Goal: Information Seeking & Learning: Learn about a topic

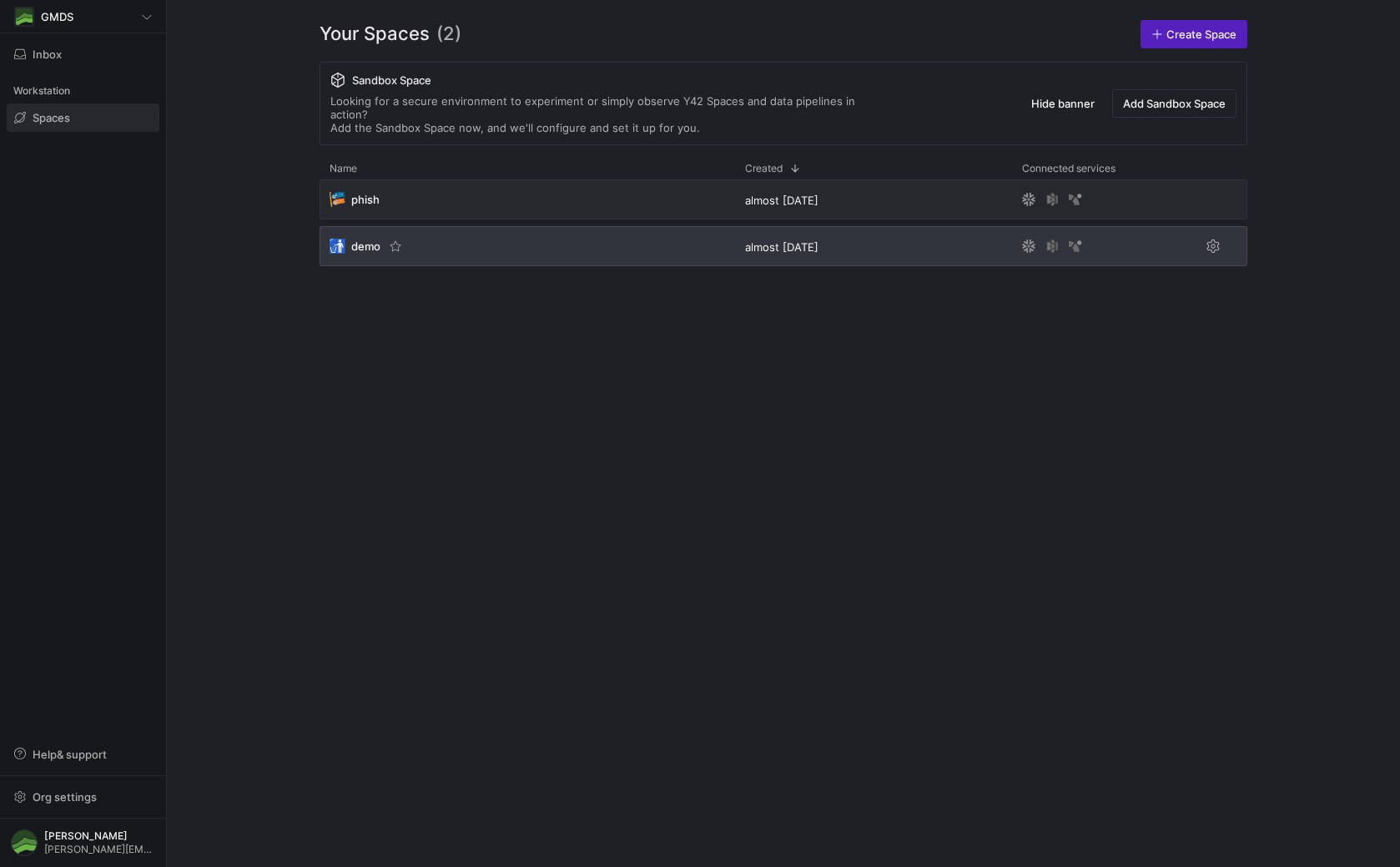
click at [351, 238] on div "🚮 demo" at bounding box center [354, 246] width 51 height 15
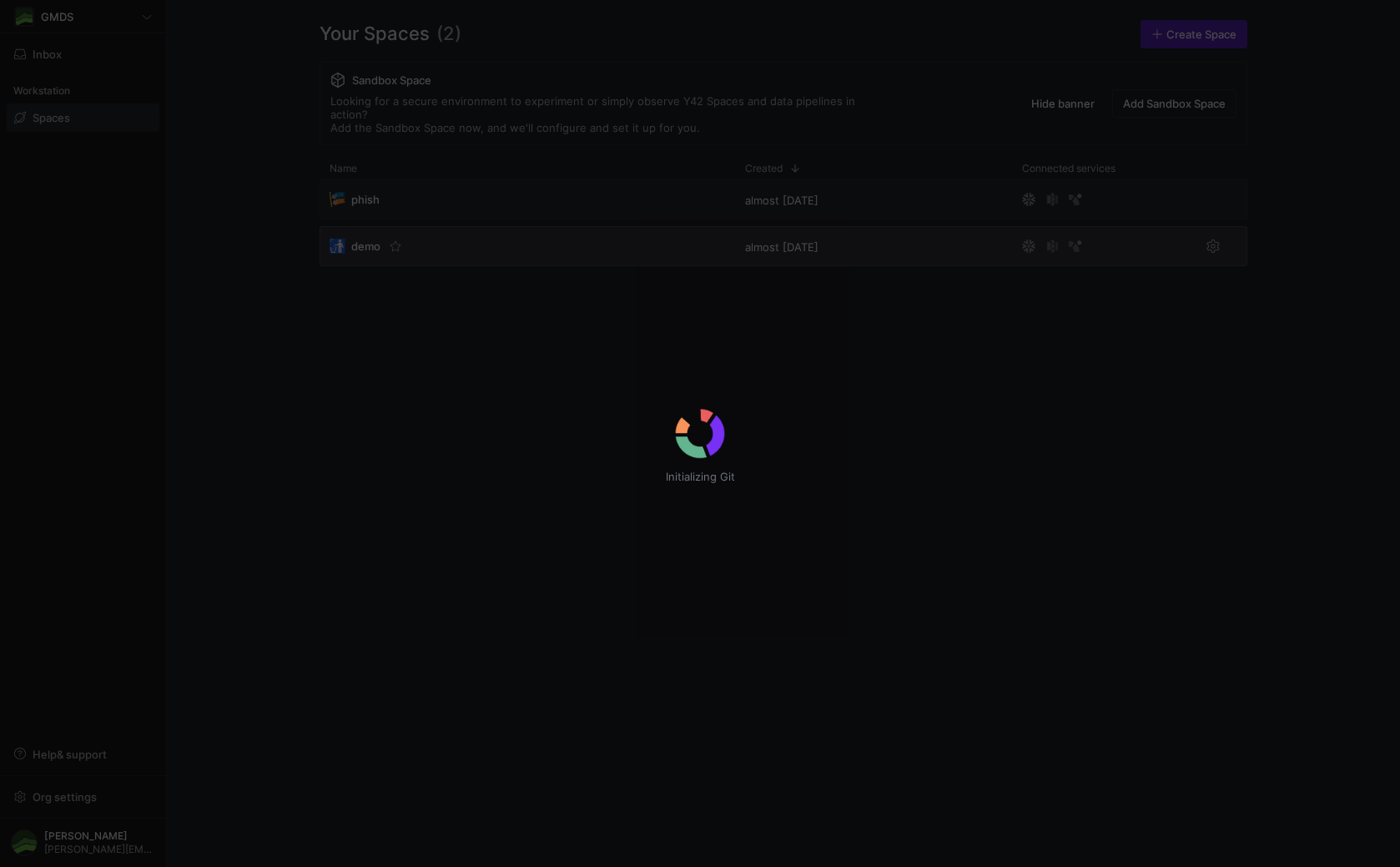
click at [373, 235] on div "Initializing Git" at bounding box center [700, 434] width 1400 height 867
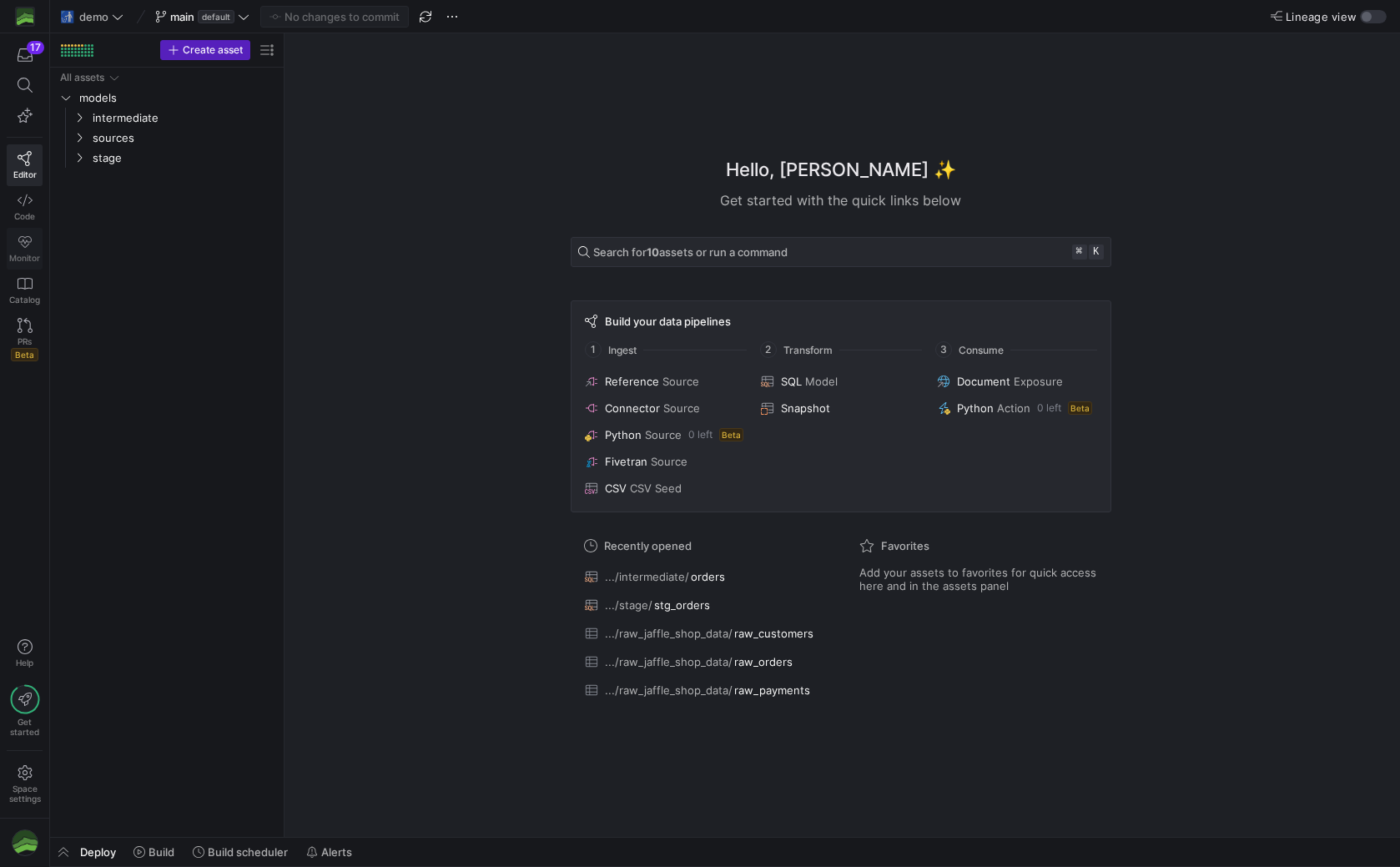
click at [20, 232] on link "Monitor" at bounding box center [24, 248] width 36 height 41
click at [30, 243] on icon at bounding box center [25, 242] width 15 height 15
click at [75, 52] on div at bounding box center [75, 52] width 3 height 3
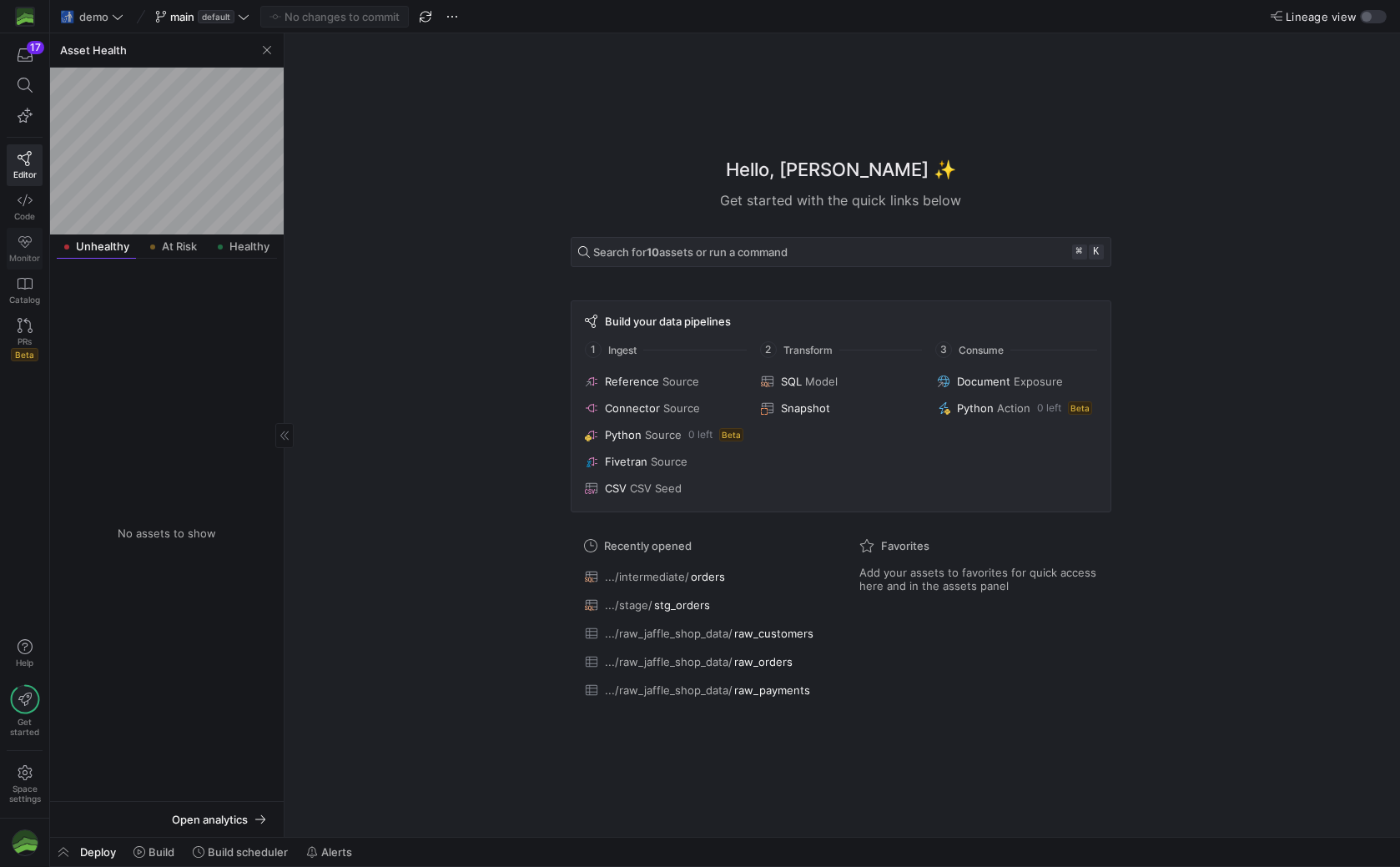
click at [22, 245] on icon at bounding box center [25, 242] width 14 height 12
click at [165, 530] on div at bounding box center [167, 529] width 220 height 529
click at [182, 248] on span "At Risk" at bounding box center [179, 247] width 35 height 11
click at [239, 248] on span "Healthy" at bounding box center [249, 247] width 40 height 11
click at [188, 247] on span "At Risk" at bounding box center [179, 247] width 35 height 11
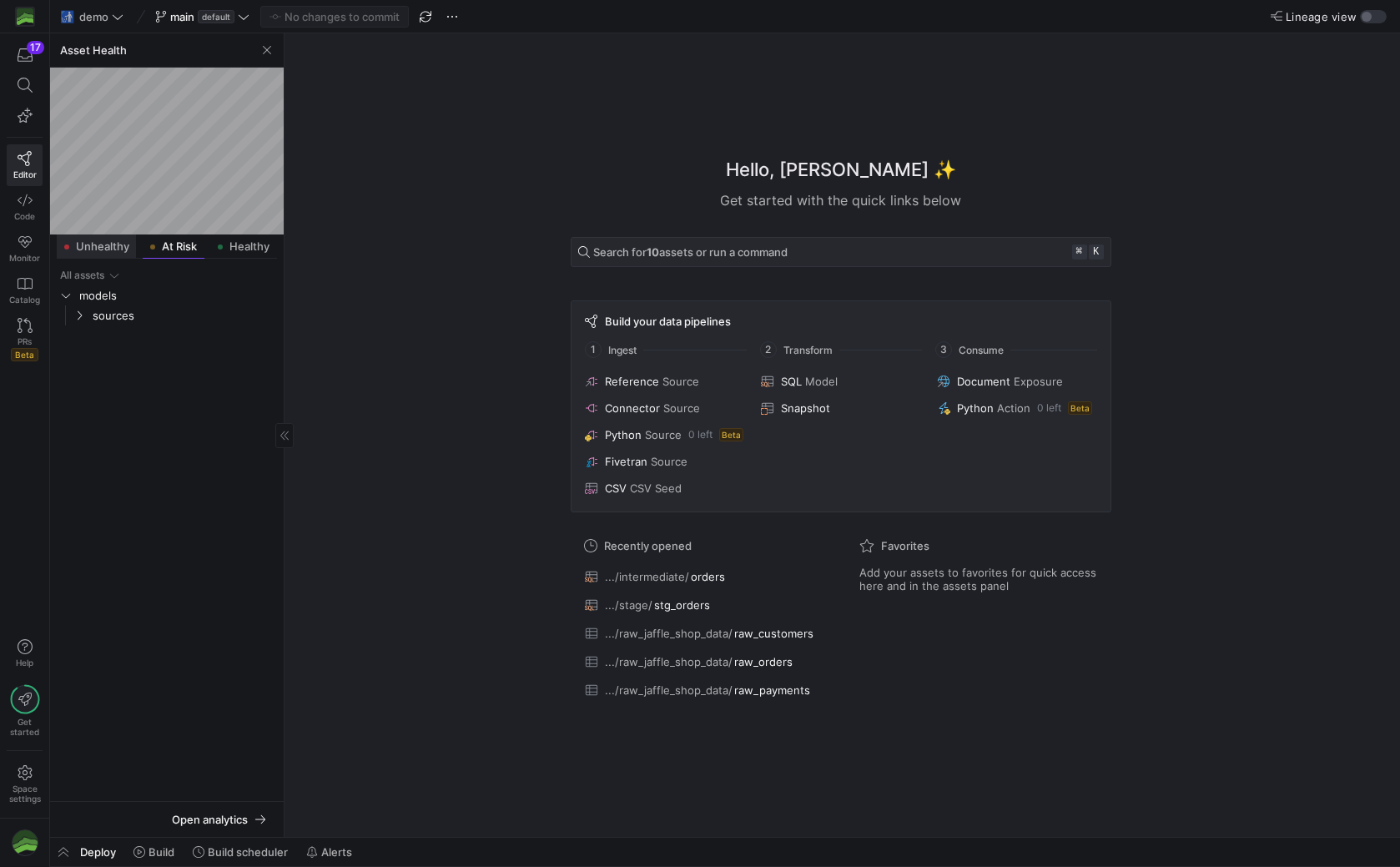
click at [100, 246] on span "Unhealthy" at bounding box center [102, 247] width 53 height 11
click at [27, 290] on icon at bounding box center [25, 283] width 15 height 15
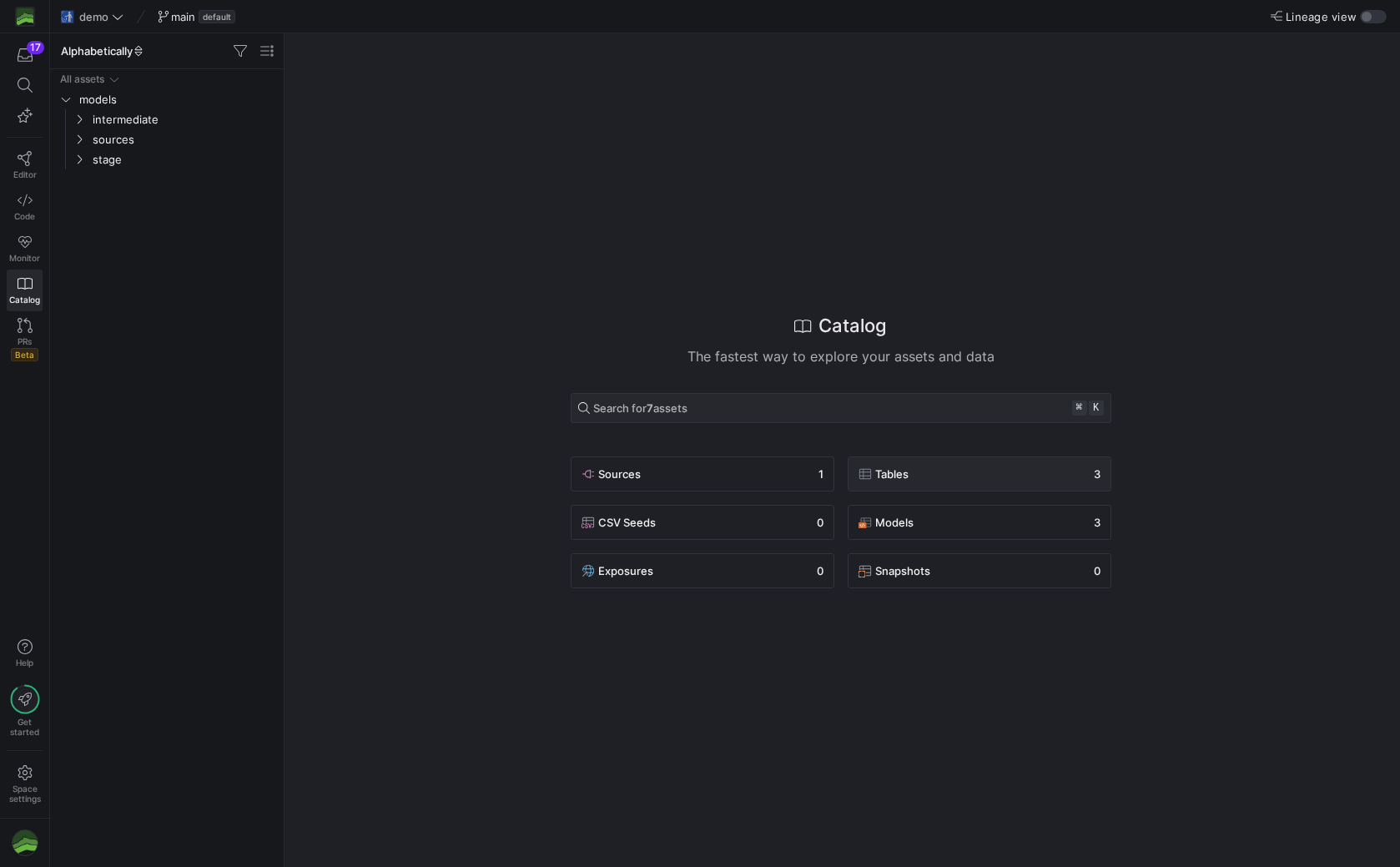
click at [943, 480] on div "Tables 3" at bounding box center [979, 474] width 242 height 20
click at [31, 111] on icon "button" at bounding box center [25, 115] width 15 height 15
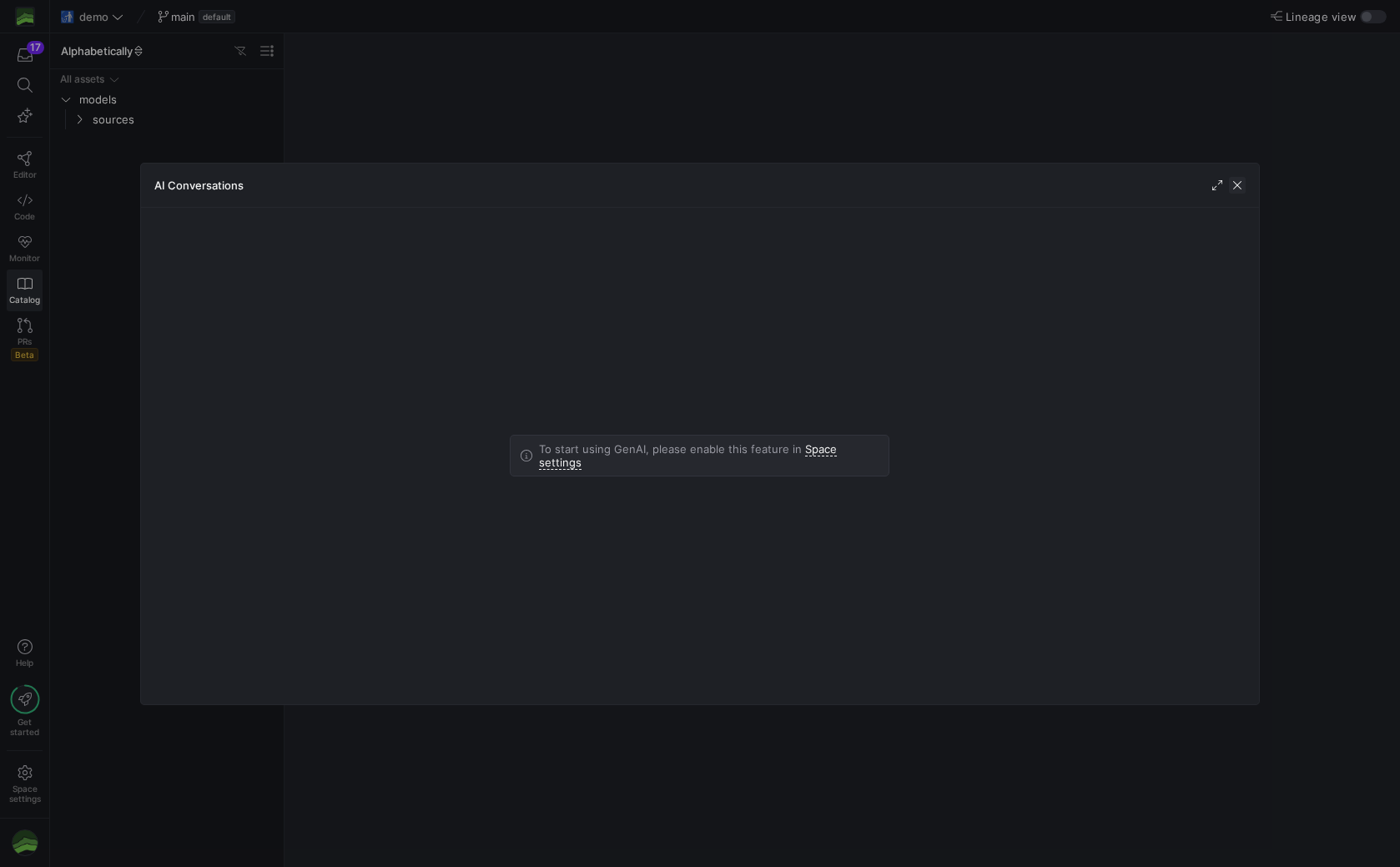
click at [1237, 184] on span "button" at bounding box center [1237, 185] width 17 height 17
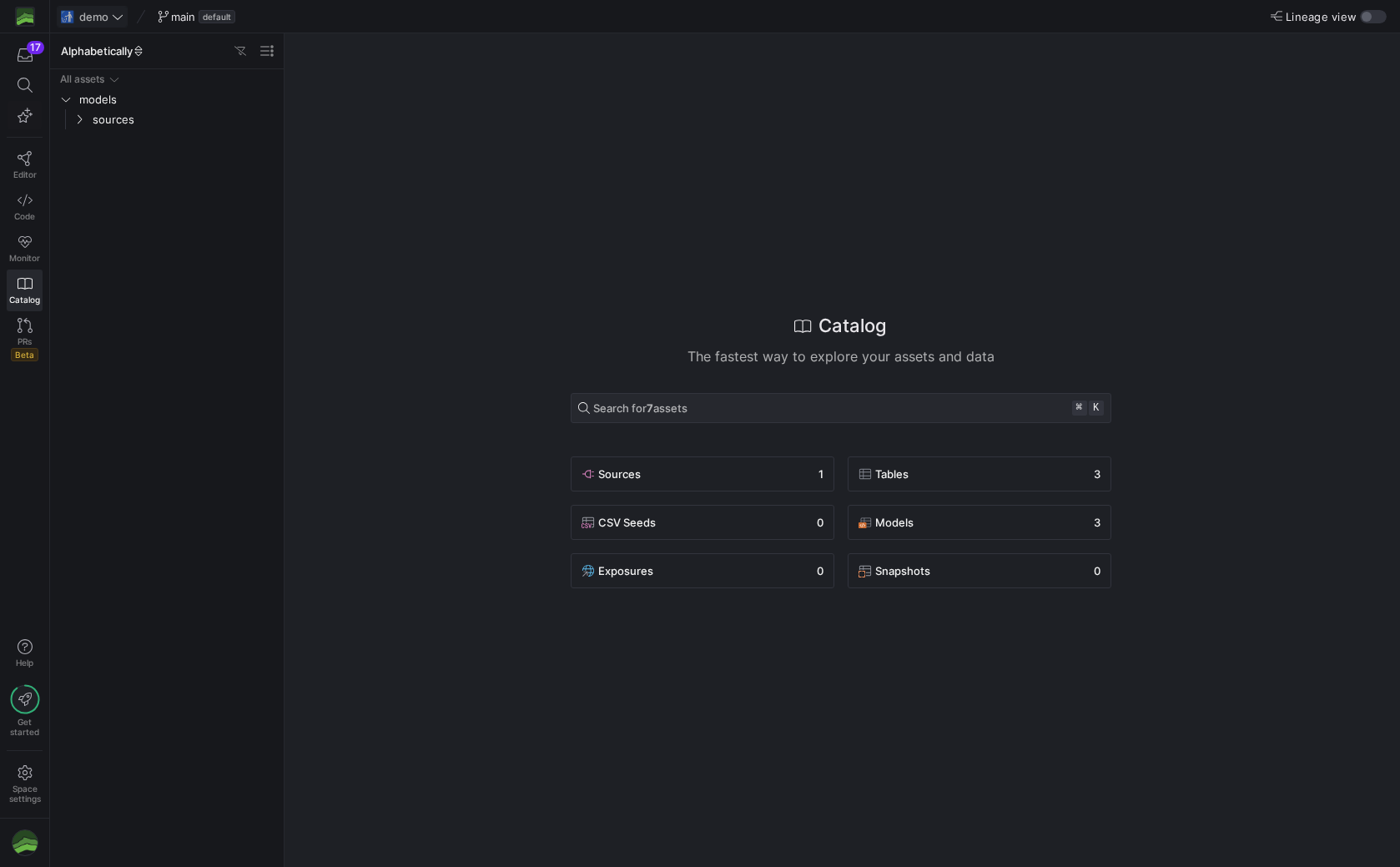
click at [97, 15] on span "demo" at bounding box center [94, 17] width 29 height 14
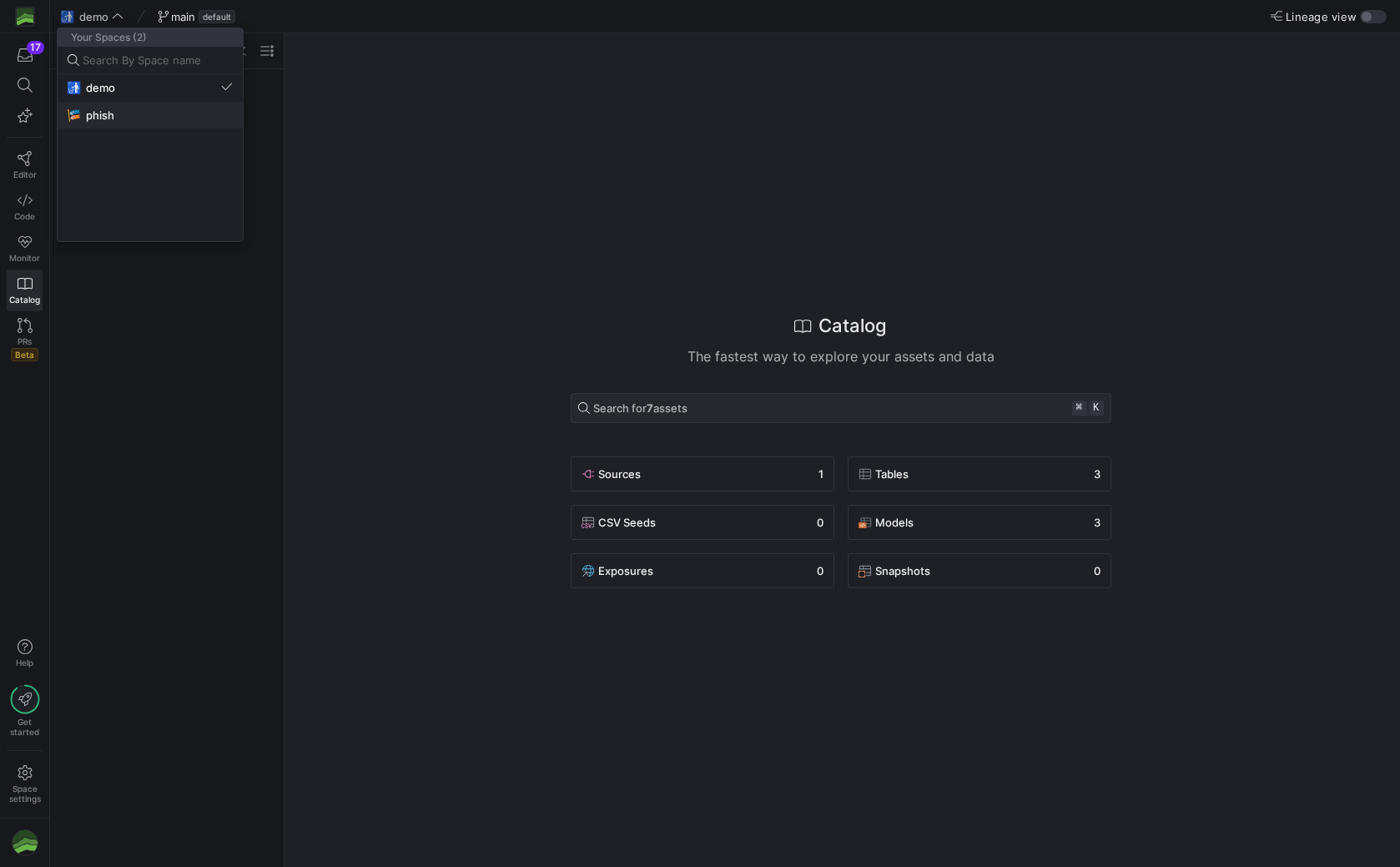
click at [98, 118] on span "phish" at bounding box center [99, 115] width 29 height 14
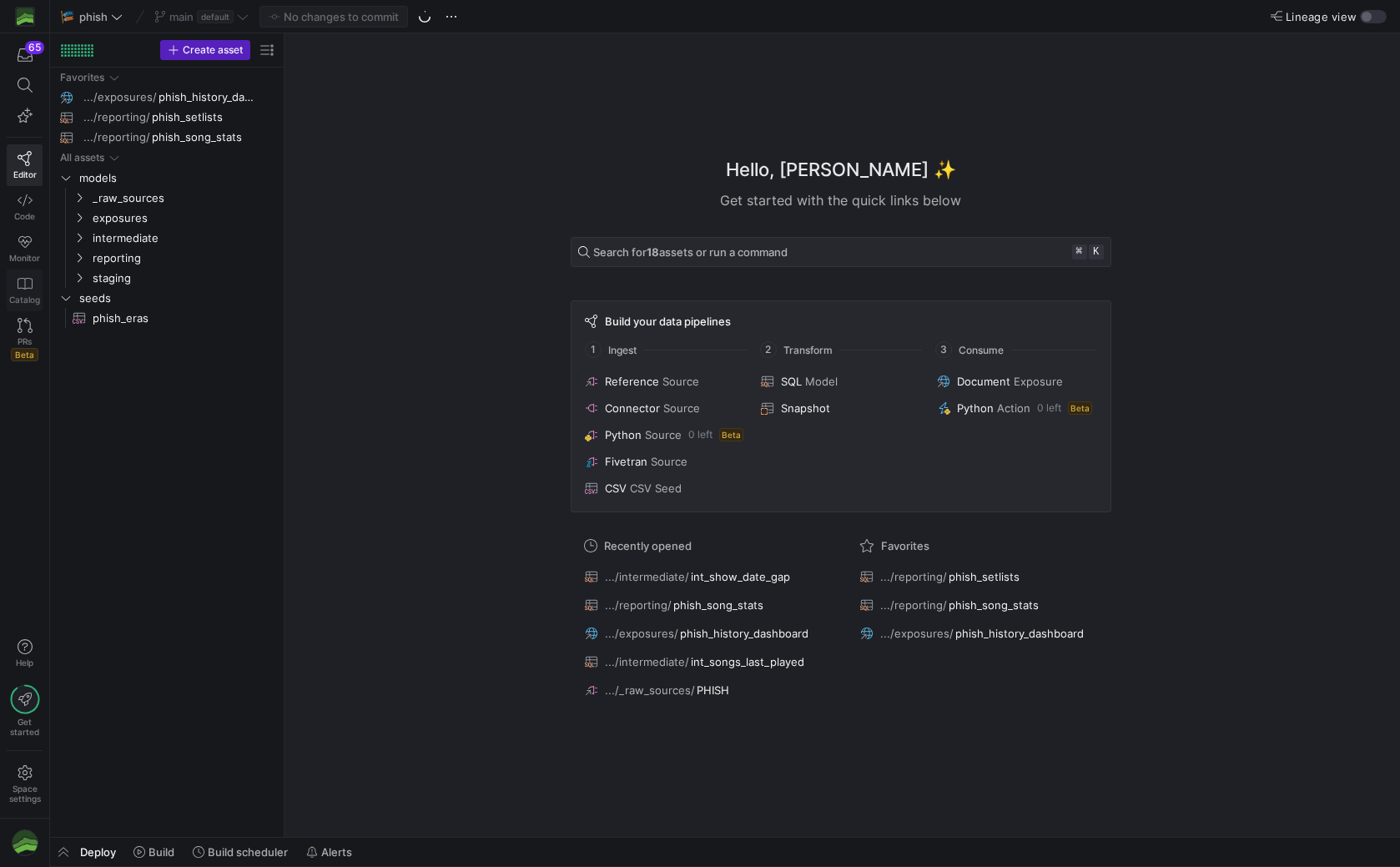
click at [22, 290] on icon at bounding box center [25, 283] width 15 height 15
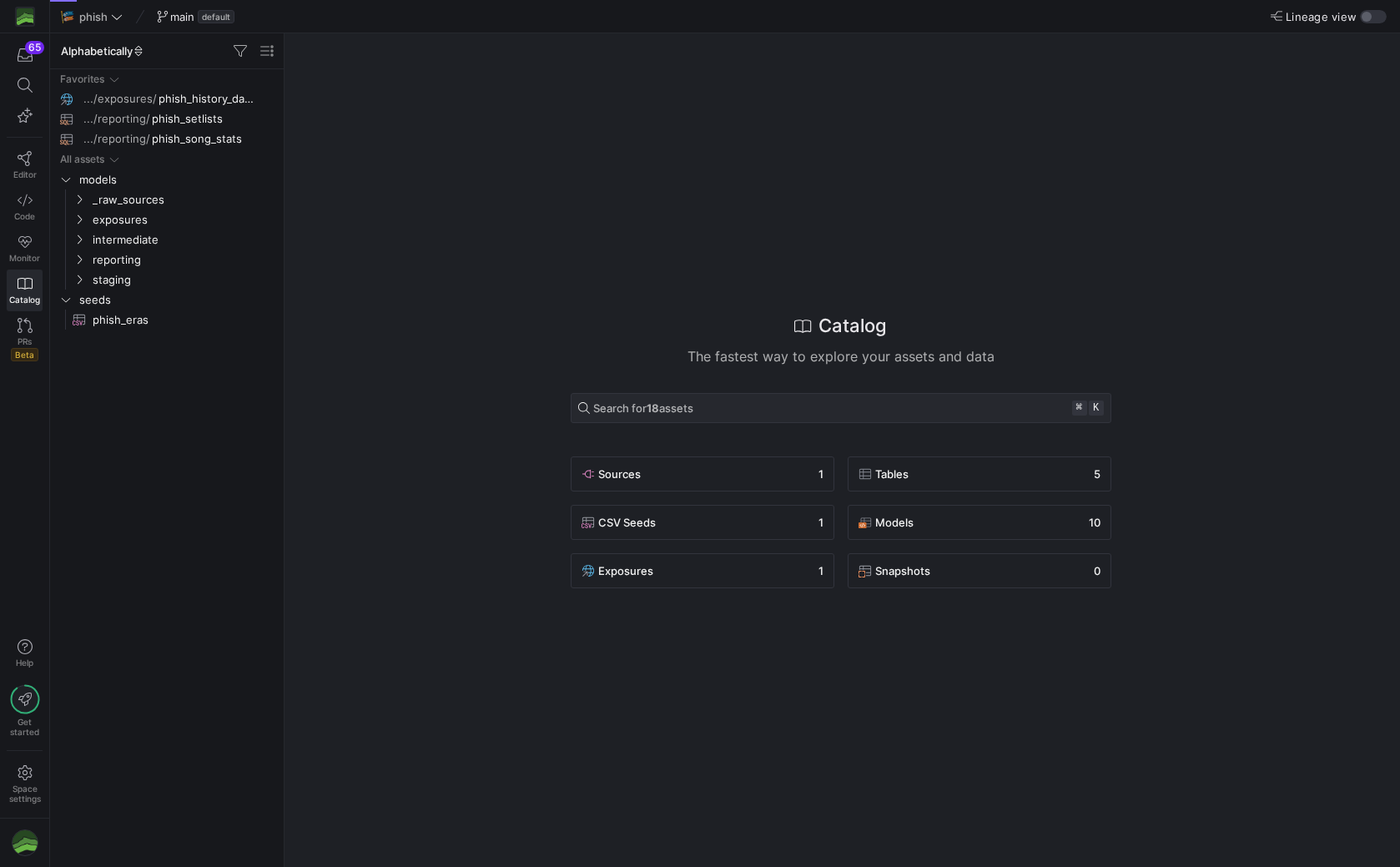
click at [25, 252] on link "Monitor" at bounding box center [24, 248] width 36 height 41
click at [22, 246] on icon at bounding box center [25, 242] width 14 height 12
click at [30, 159] on icon at bounding box center [25, 158] width 15 height 15
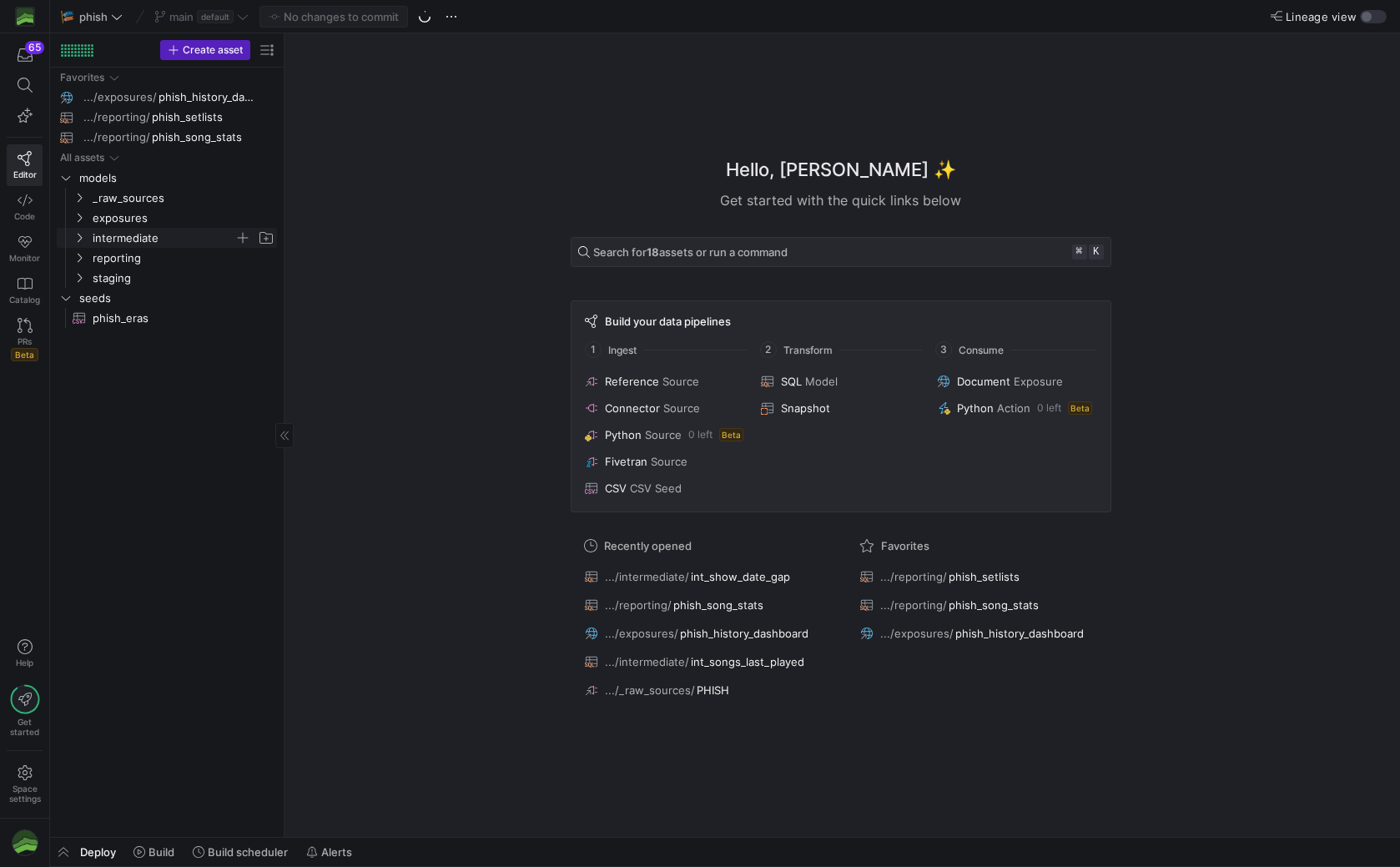
click at [121, 239] on span "intermediate" at bounding box center [164, 237] width 142 height 19
click at [25, 115] on icon "button" at bounding box center [25, 115] width 15 height 15
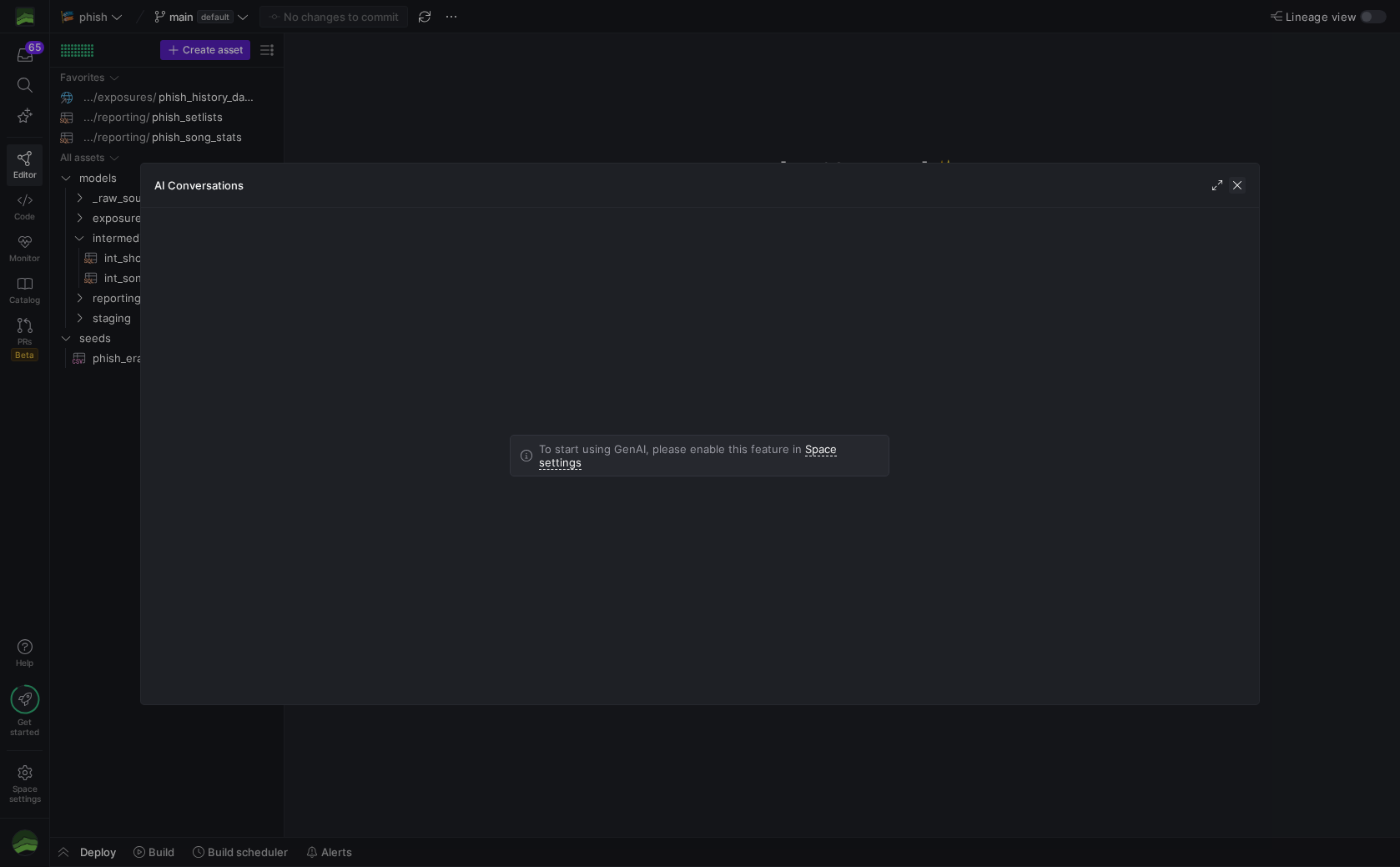
click at [1237, 178] on span "button" at bounding box center [1237, 185] width 17 height 17
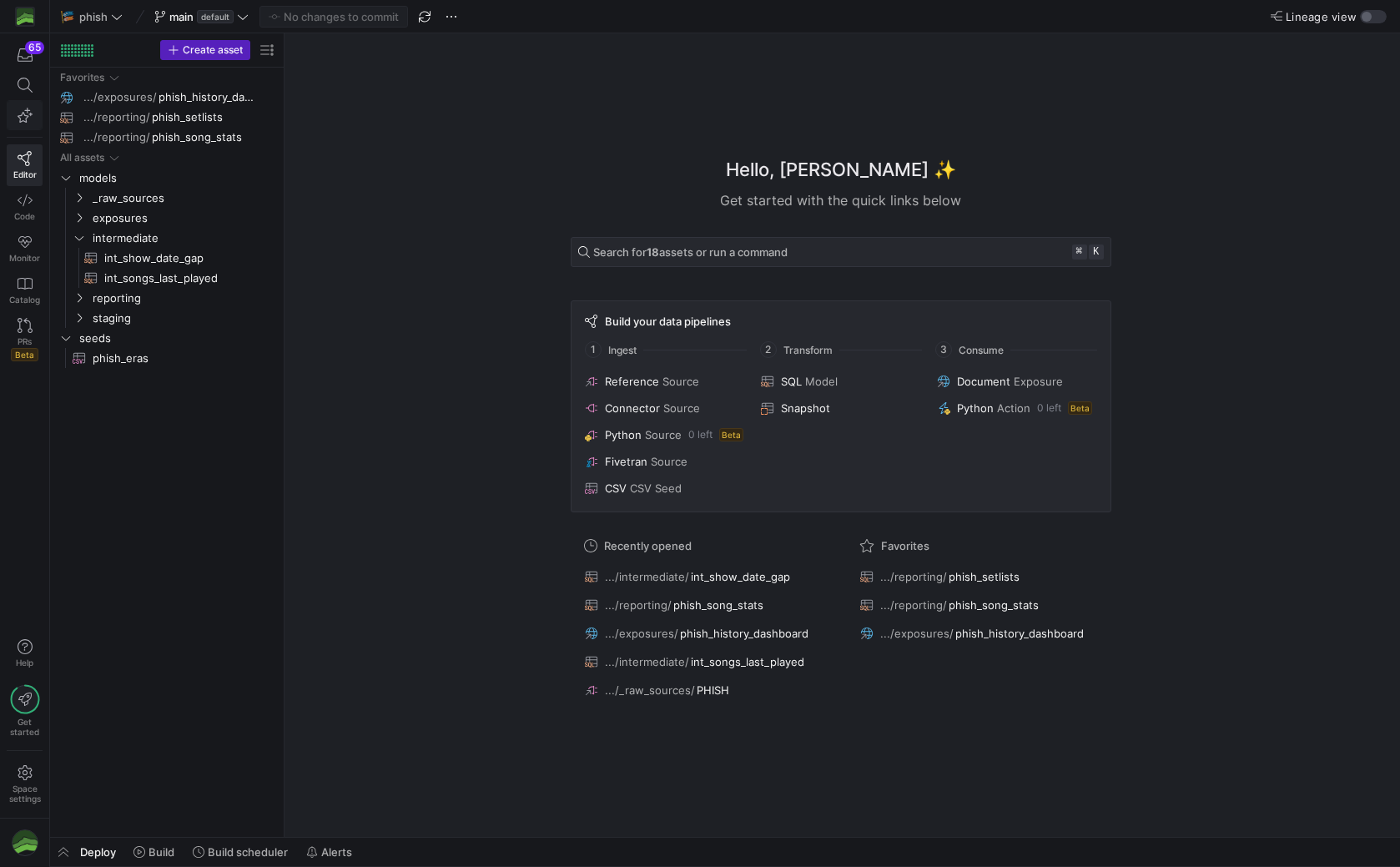
click at [29, 115] on icon "button" at bounding box center [25, 115] width 15 height 15
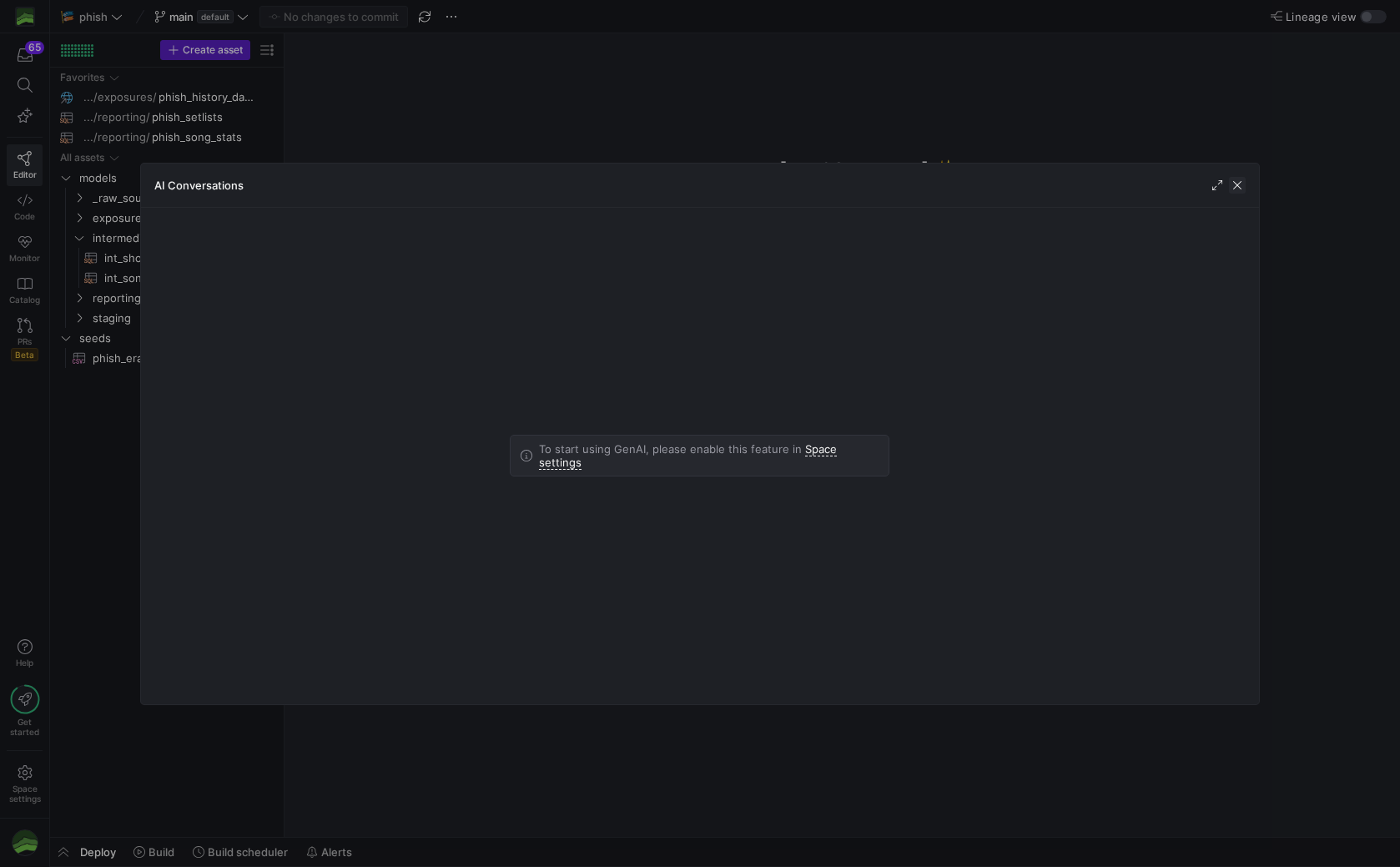
click at [1246, 187] on span "button" at bounding box center [1237, 185] width 17 height 17
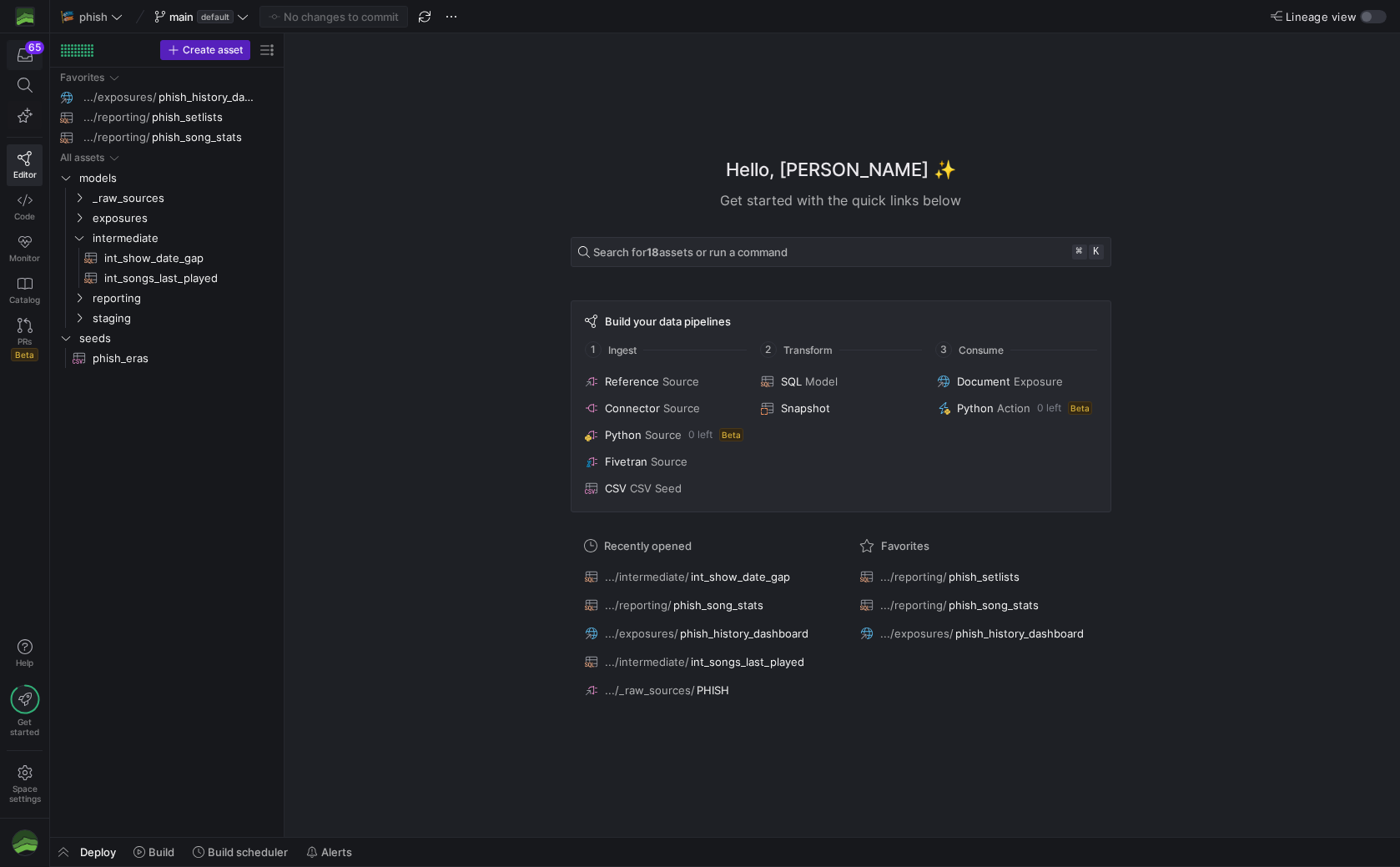
click at [32, 55] on div "button" at bounding box center [24, 55] width 21 height 15
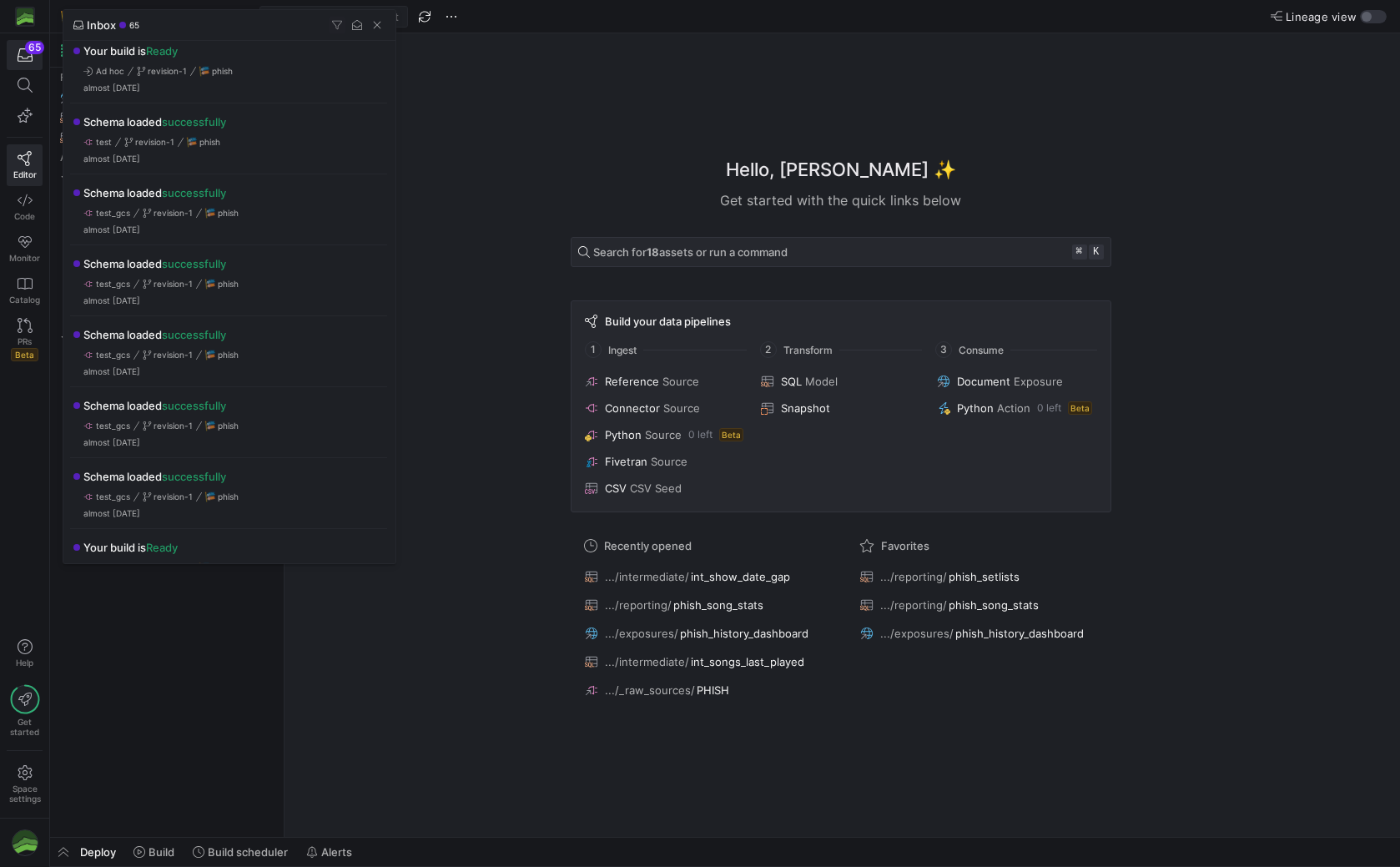
scroll to position [170, 0]
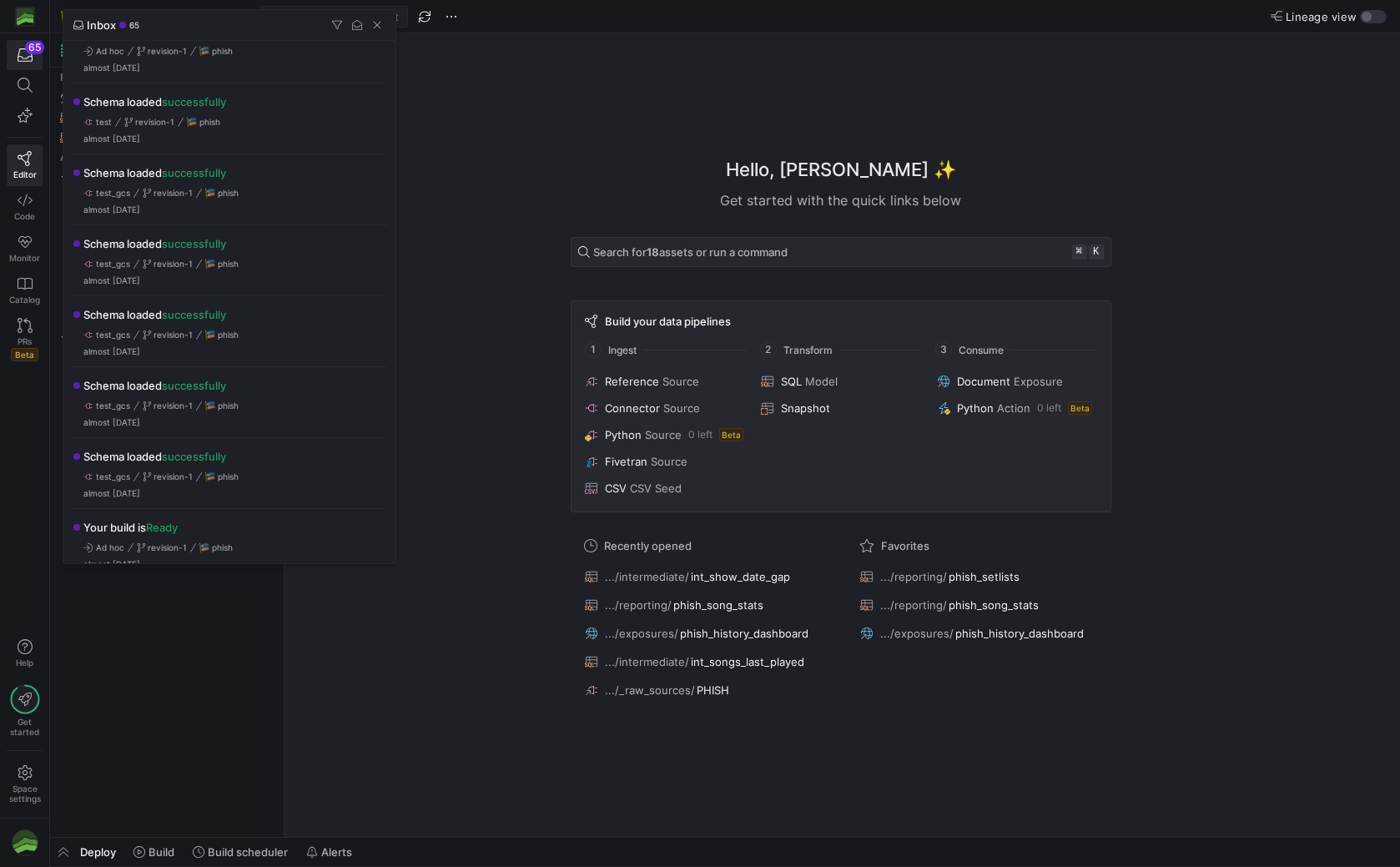
click at [525, 402] on div at bounding box center [700, 434] width 1400 height 867
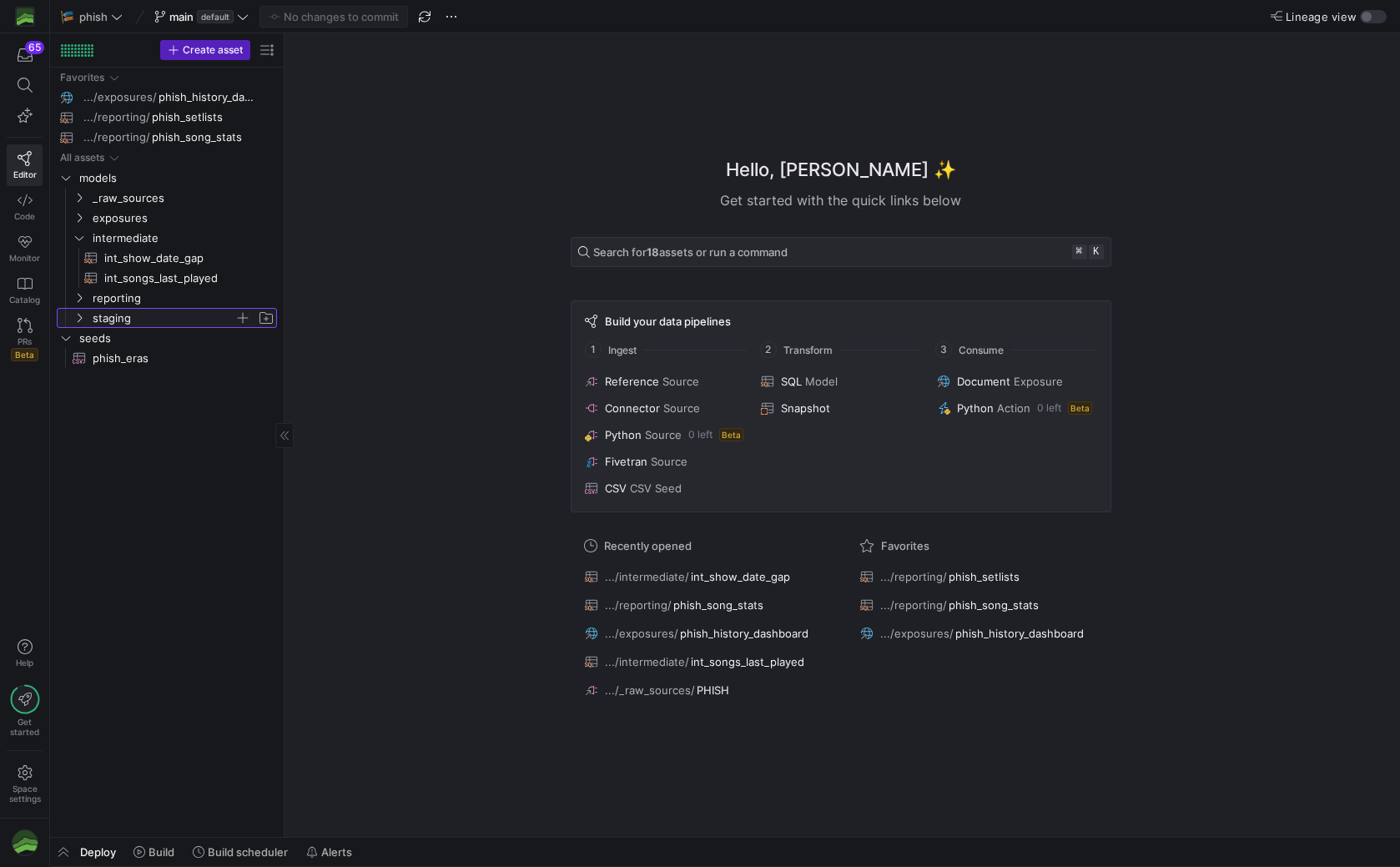
click at [117, 326] on span "staging" at bounding box center [164, 318] width 142 height 19
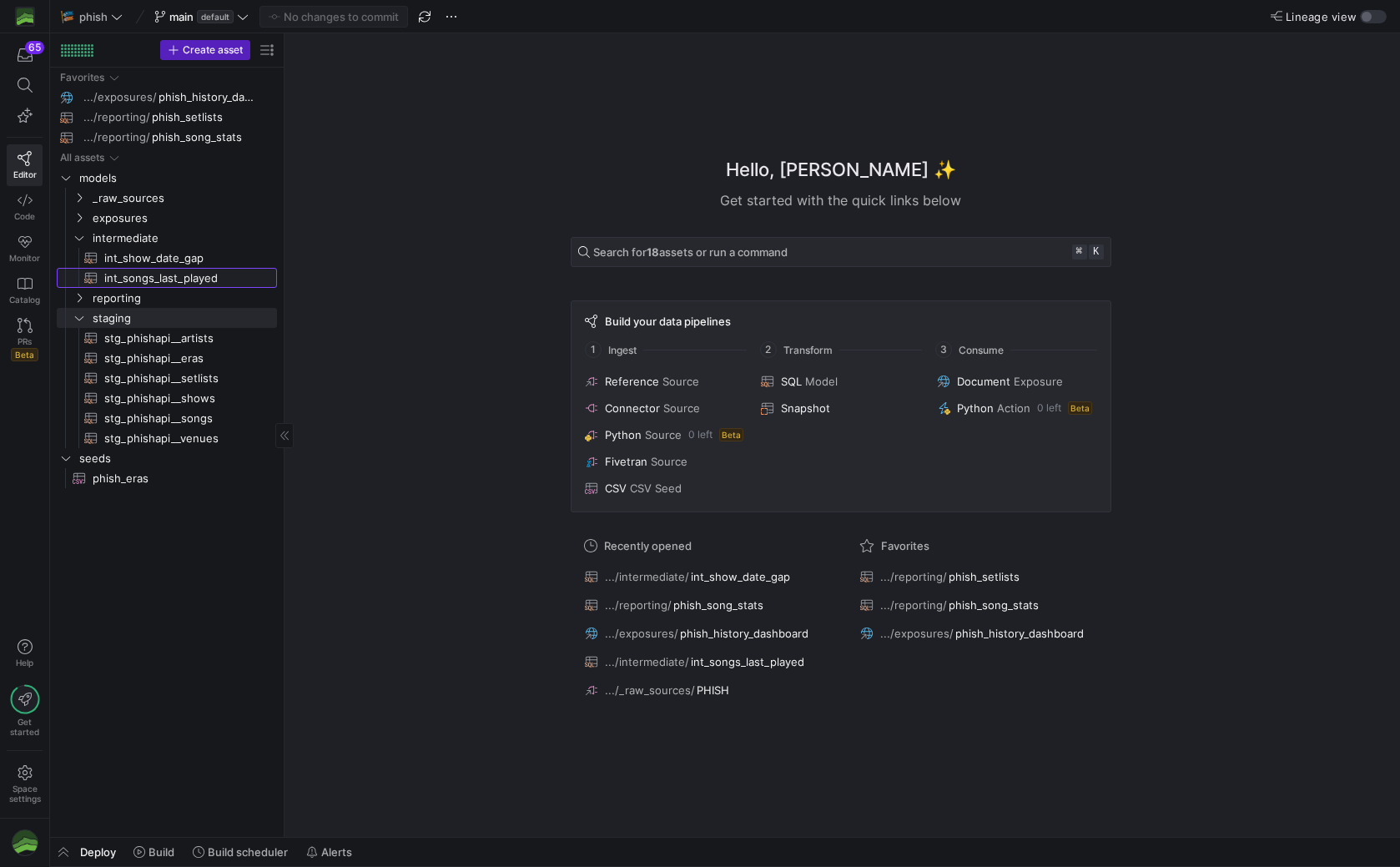
click at [147, 280] on span "int_songs_last_played​​​​​​​​​​" at bounding box center [180, 278] width 154 height 19
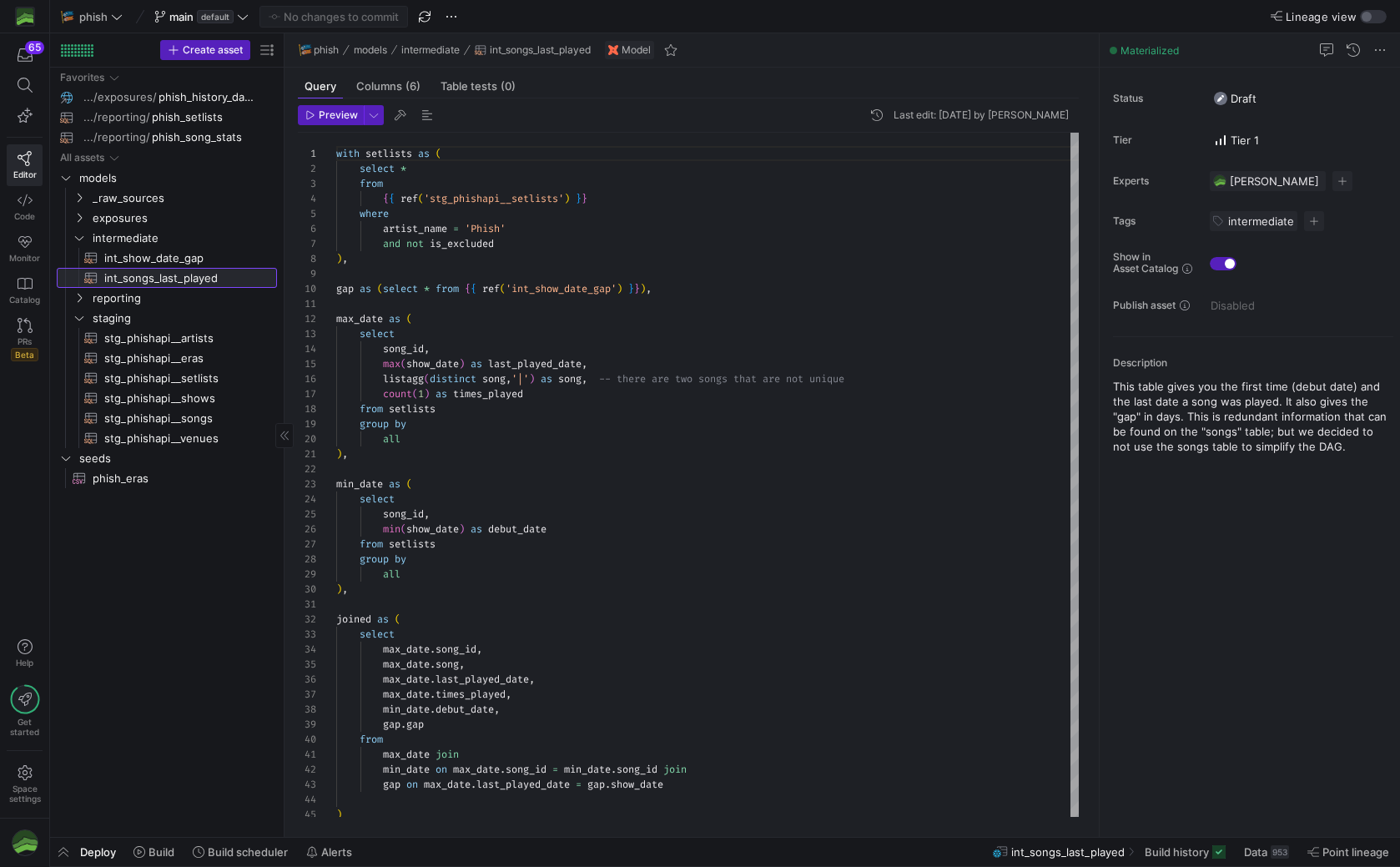
scroll to position [150, 0]
click at [25, 323] on icon at bounding box center [25, 325] width 15 height 15
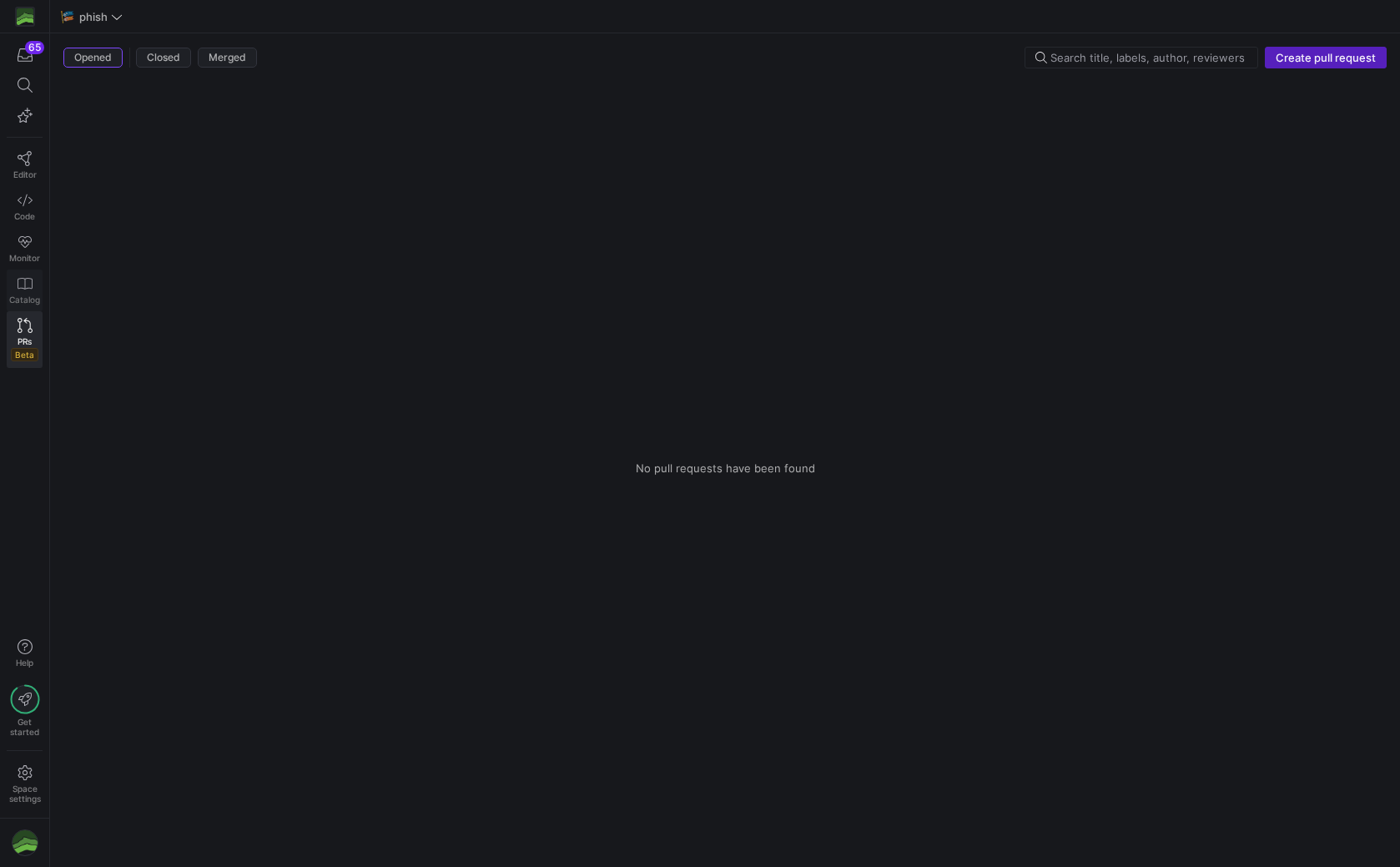
click at [27, 272] on link "Catalog" at bounding box center [24, 290] width 36 height 41
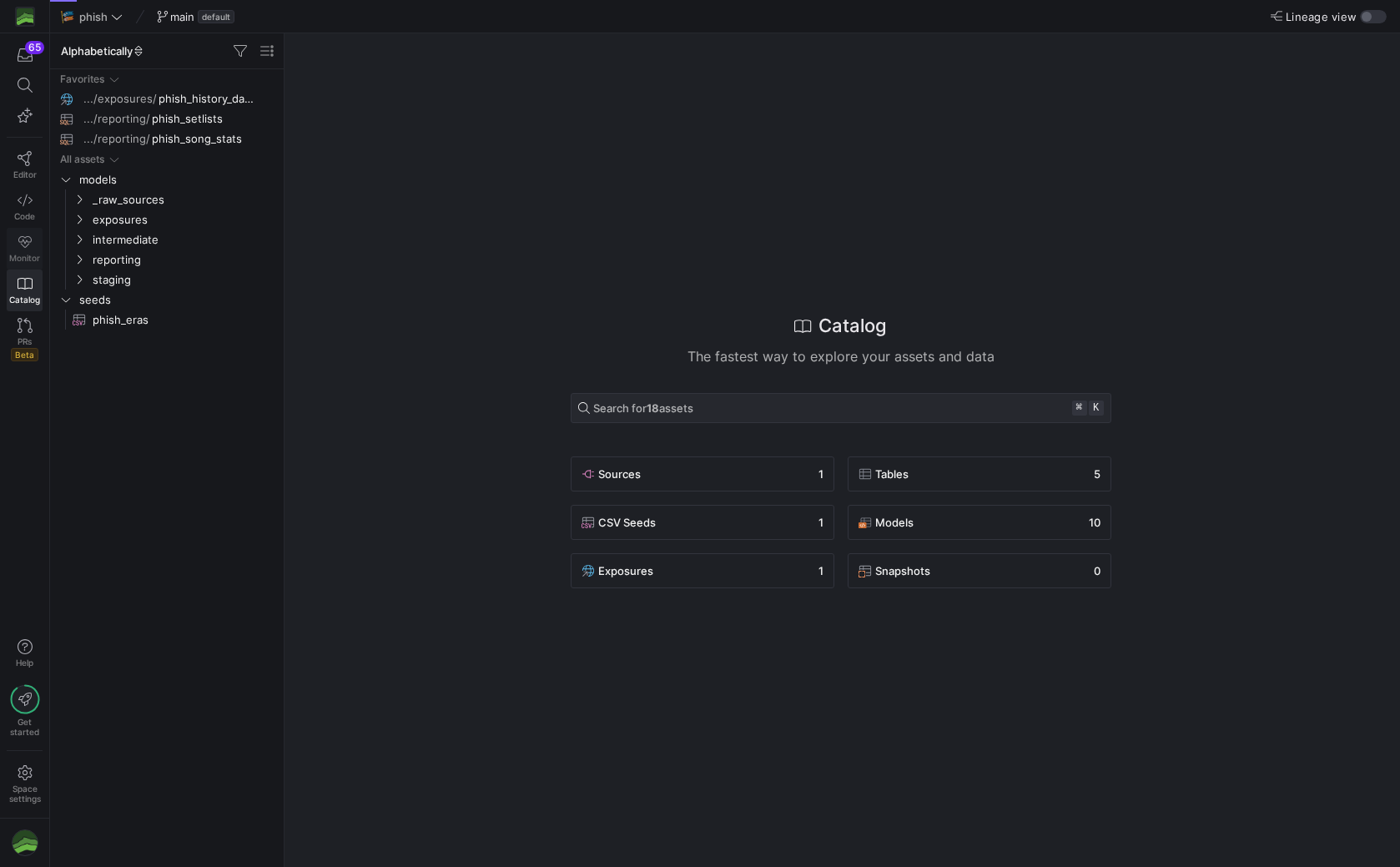
click at [28, 237] on icon at bounding box center [25, 242] width 15 height 15
click at [29, 201] on icon at bounding box center [25, 200] width 15 height 15
